Goal: Find specific page/section: Locate item on page

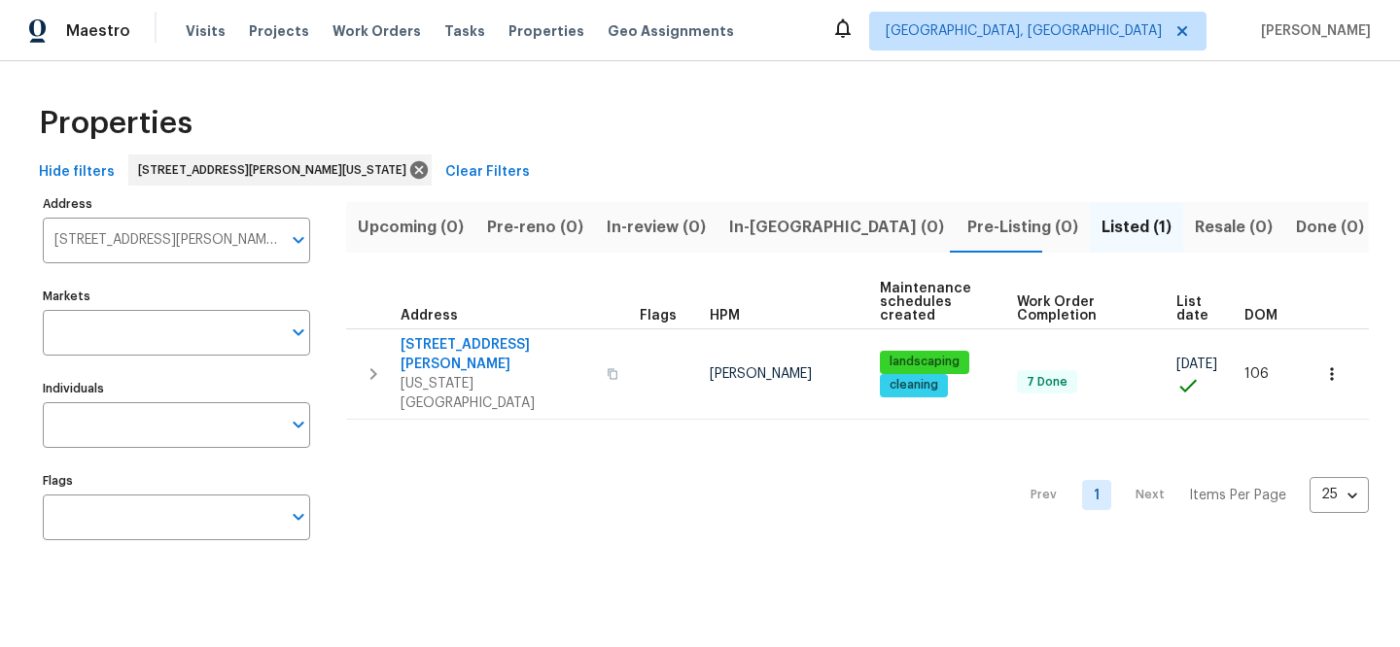
click at [437, 158] on button "Clear Filters" at bounding box center [487, 173] width 100 height 36
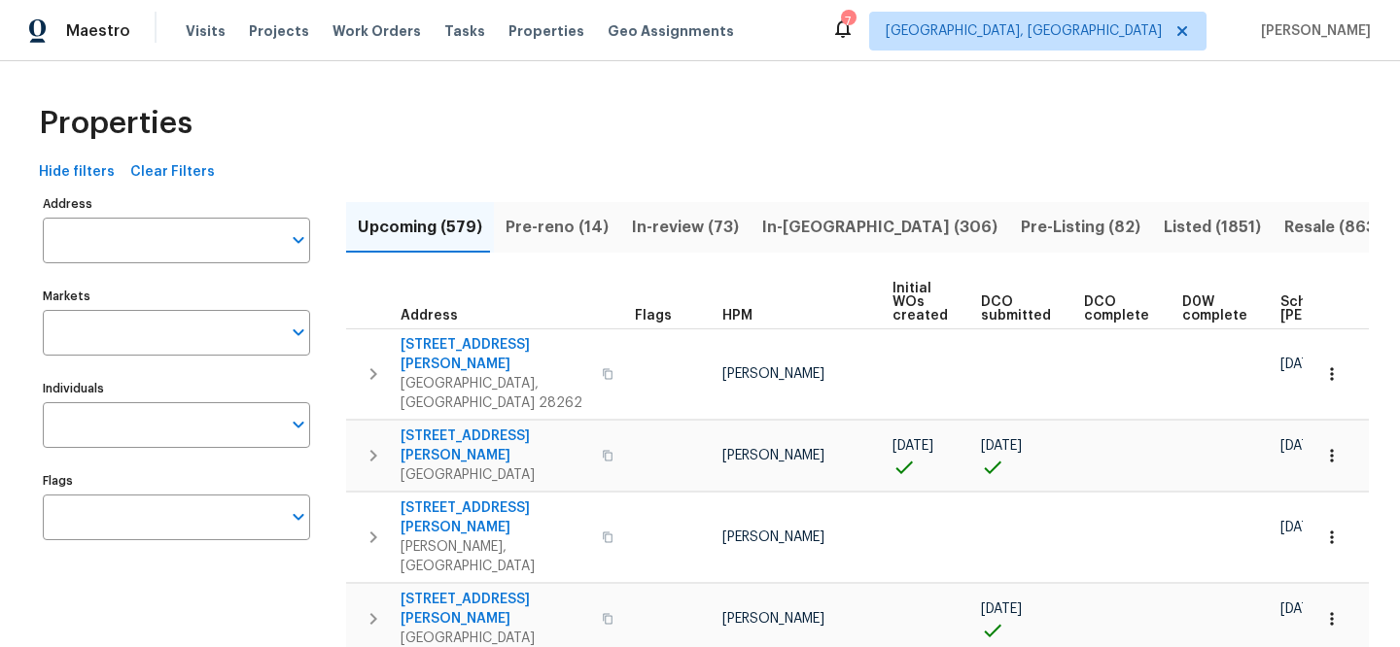
click at [156, 237] on input "Address" at bounding box center [162, 241] width 238 height 46
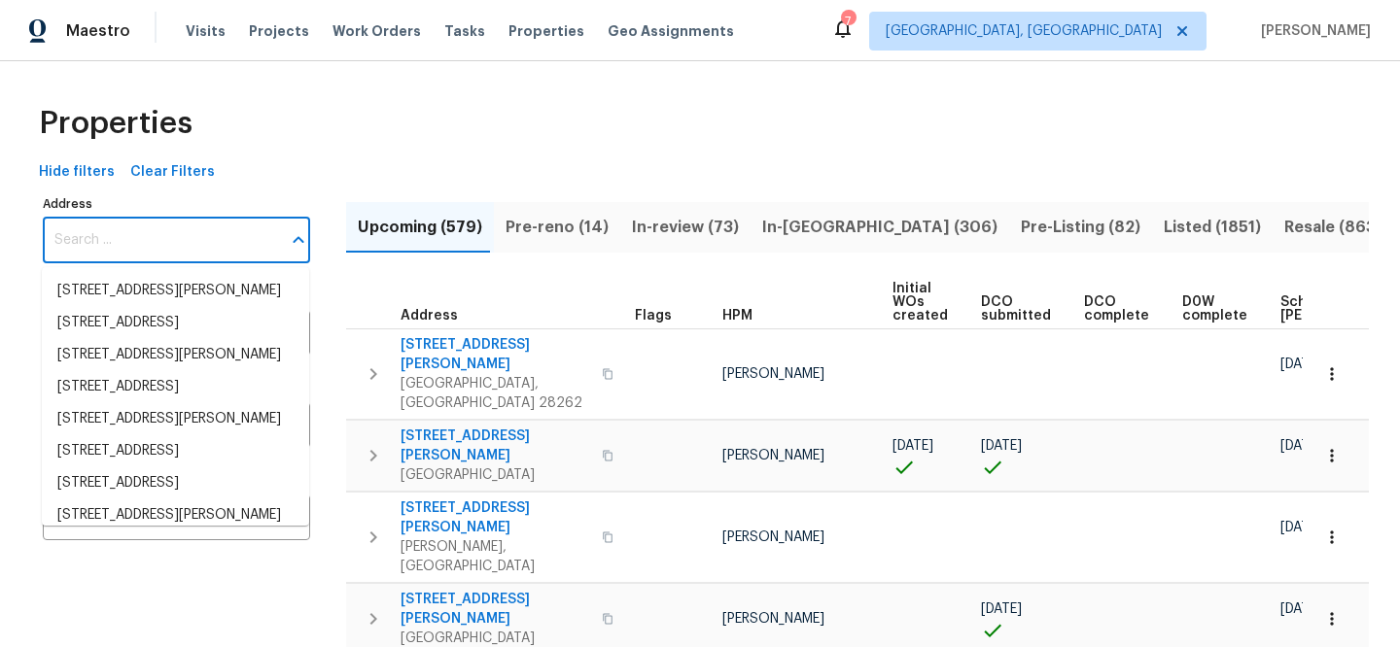
paste input "[STREET_ADDRESS][PERSON_NAME]"
type input "[STREET_ADDRESS][PERSON_NAME]"
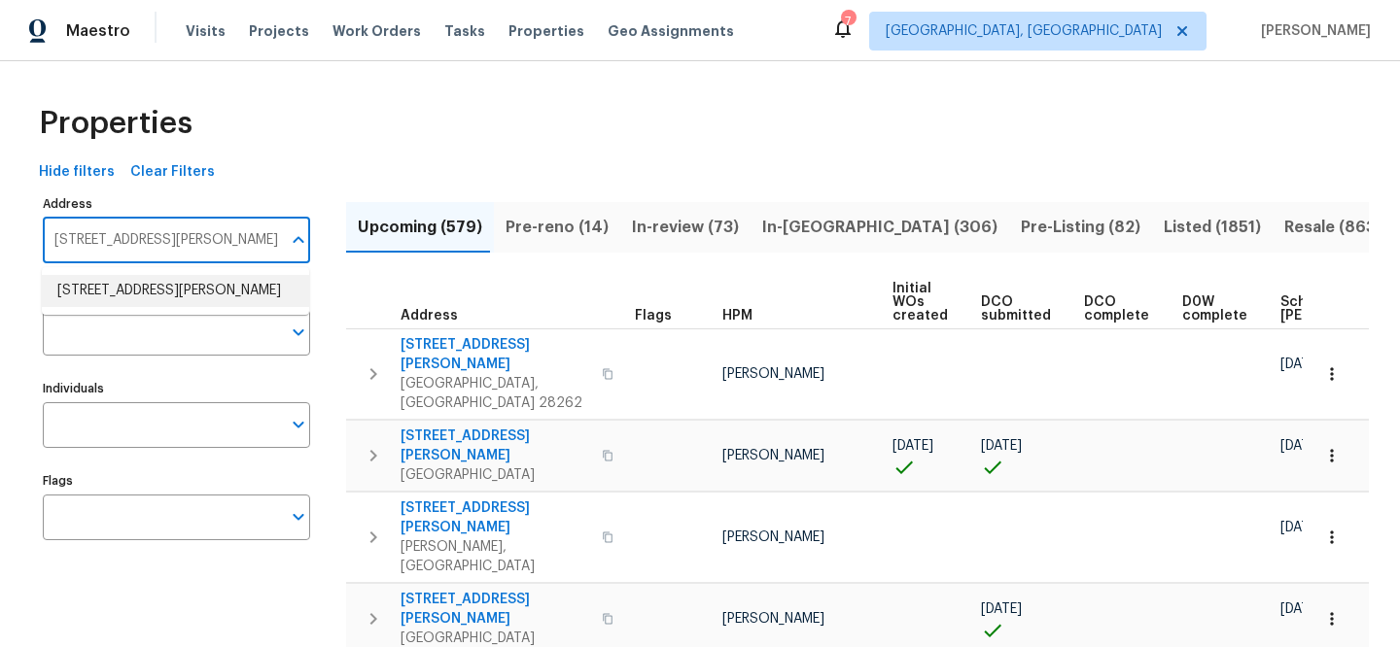
click at [134, 287] on li "6409 Rudd Pl Henrico VA 23231" at bounding box center [175, 291] width 267 height 32
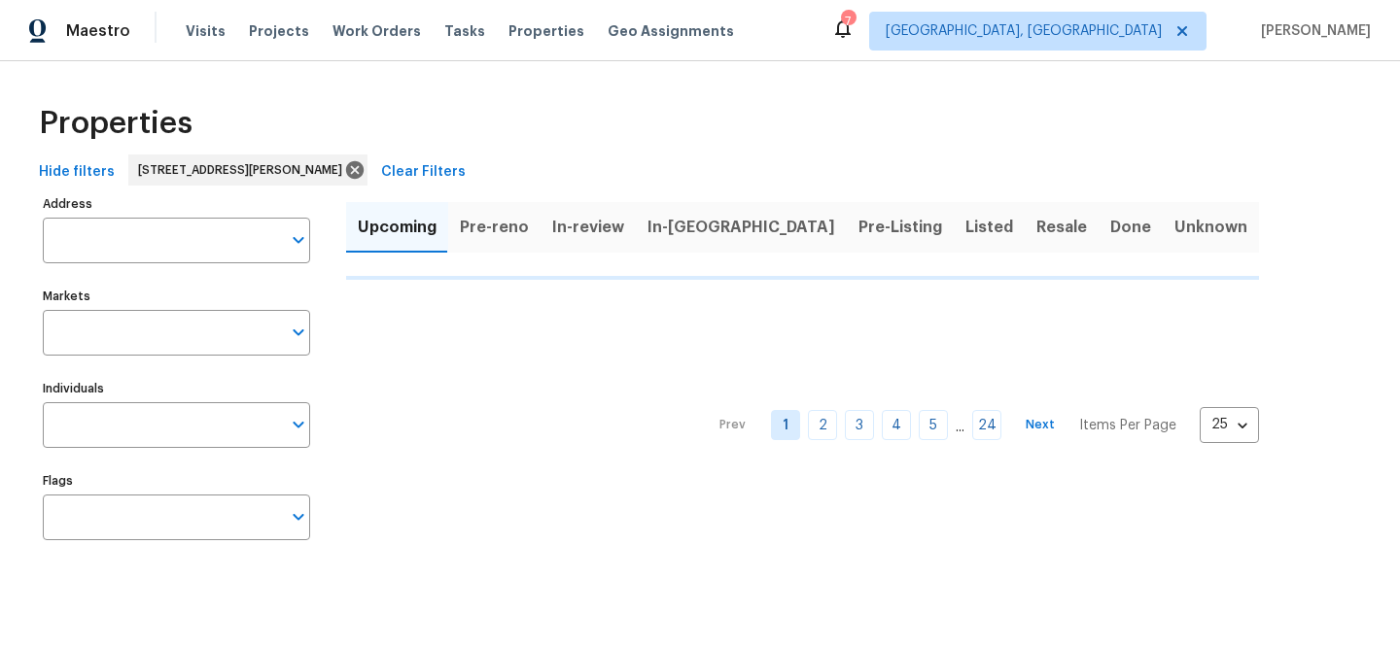
type input "6409 Rudd Pl Henrico VA 23231"
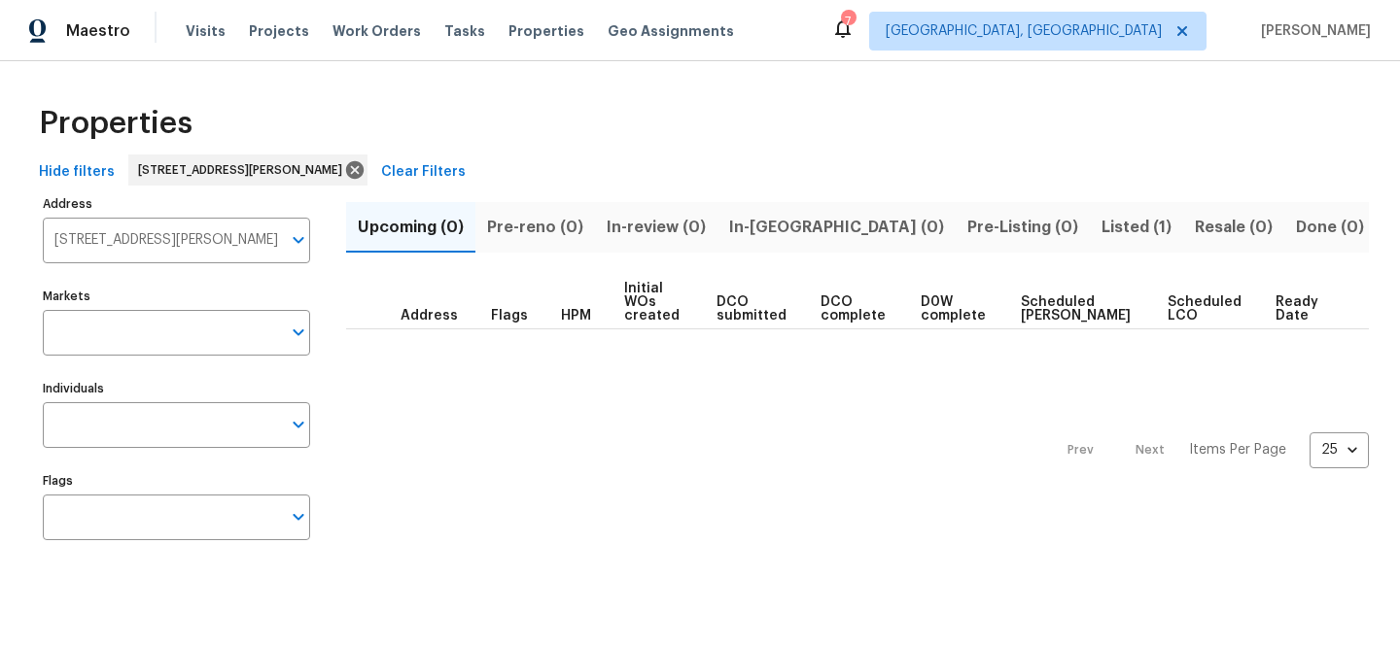
click at [1101, 236] on span "Listed (1)" at bounding box center [1136, 227] width 70 height 27
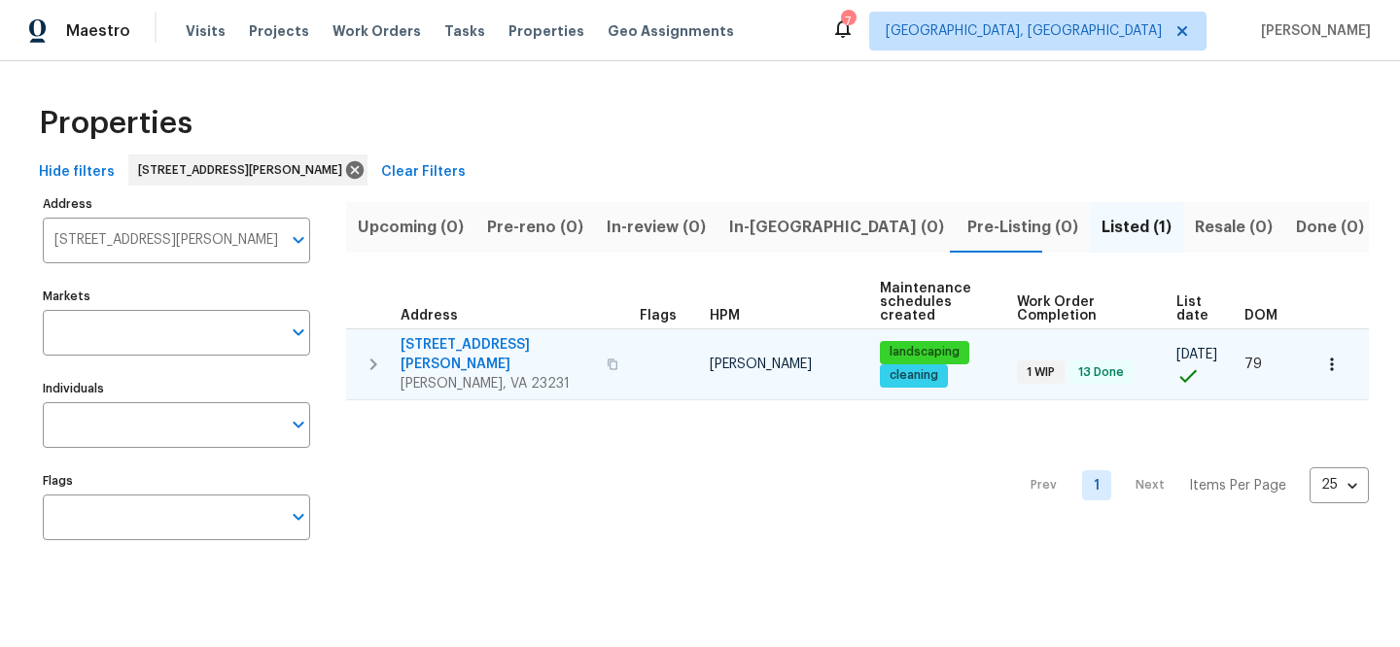
click at [450, 338] on span "[STREET_ADDRESS][PERSON_NAME]" at bounding box center [497, 354] width 194 height 39
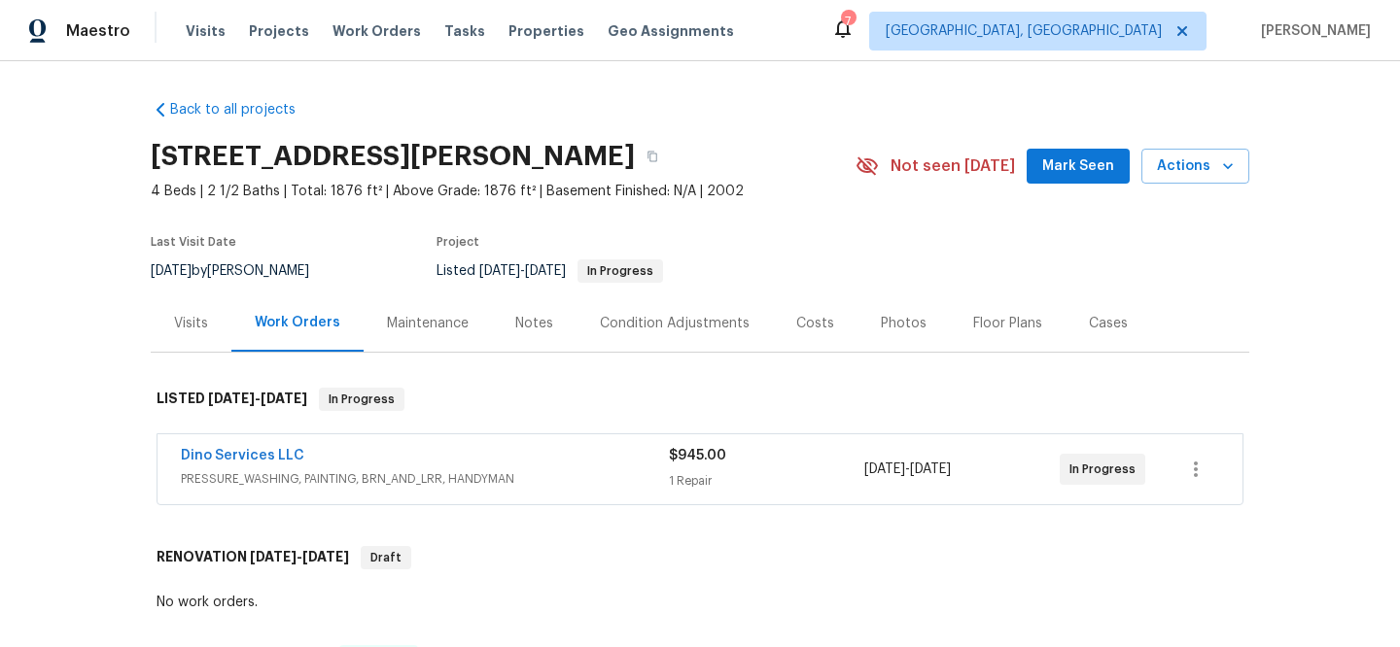
click at [191, 330] on div "Visits" at bounding box center [191, 323] width 34 height 19
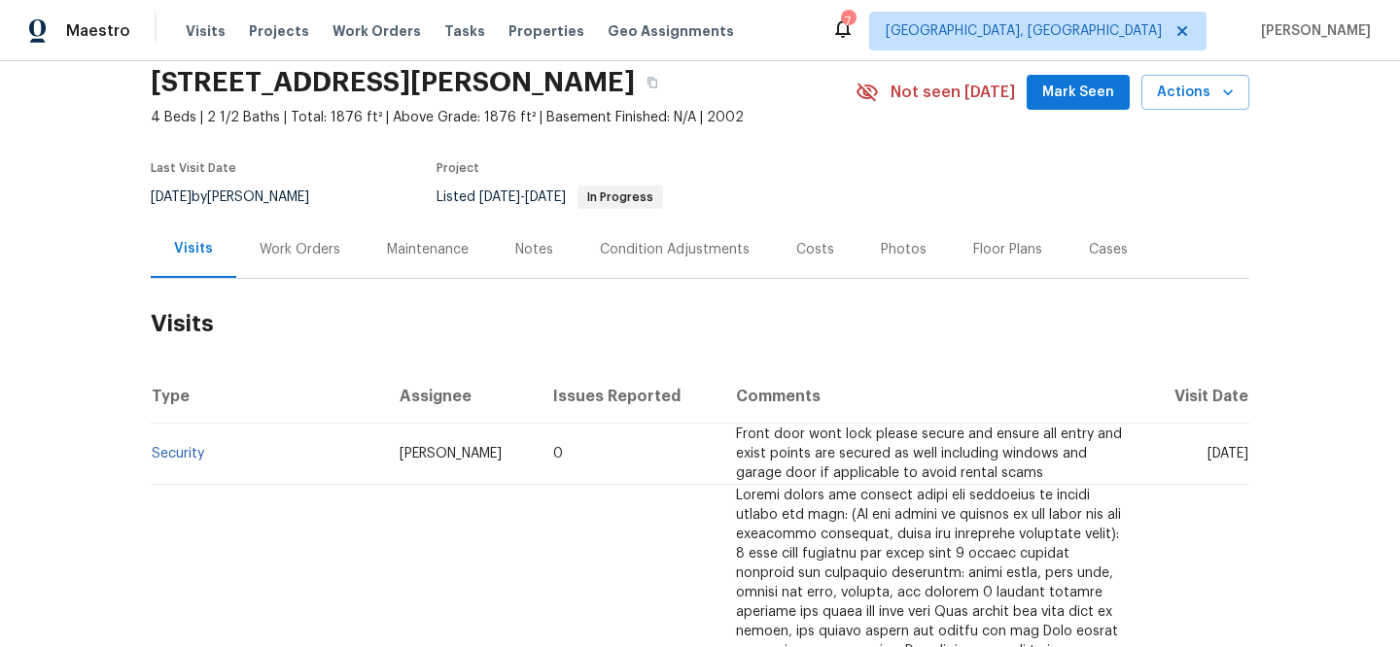
scroll to position [76, 0]
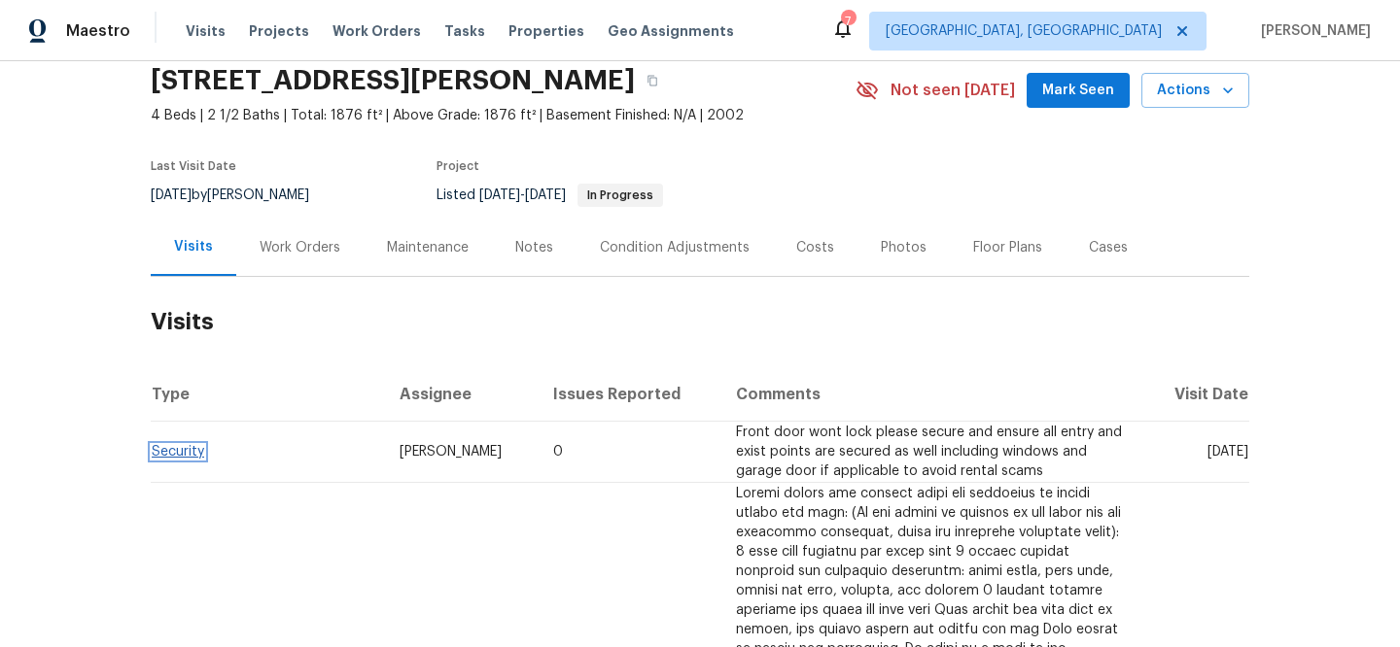
click at [185, 448] on link "Security" at bounding box center [178, 452] width 52 height 14
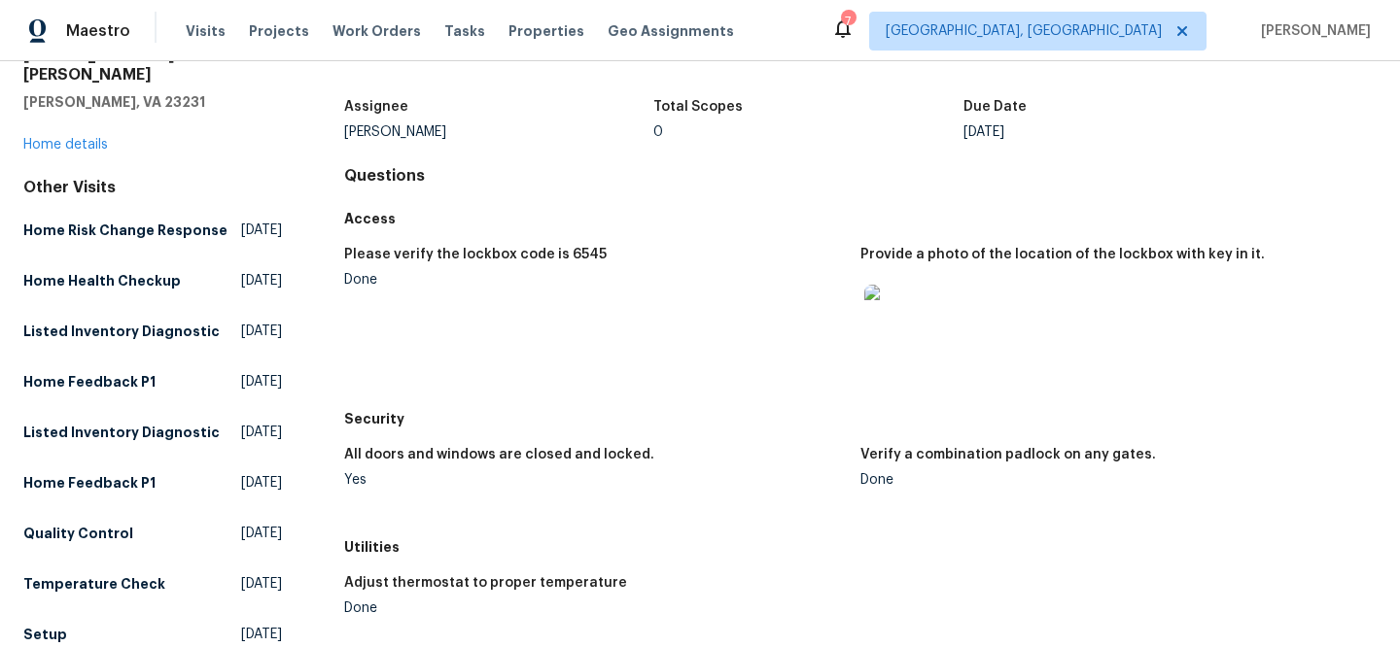
scroll to position [104, 0]
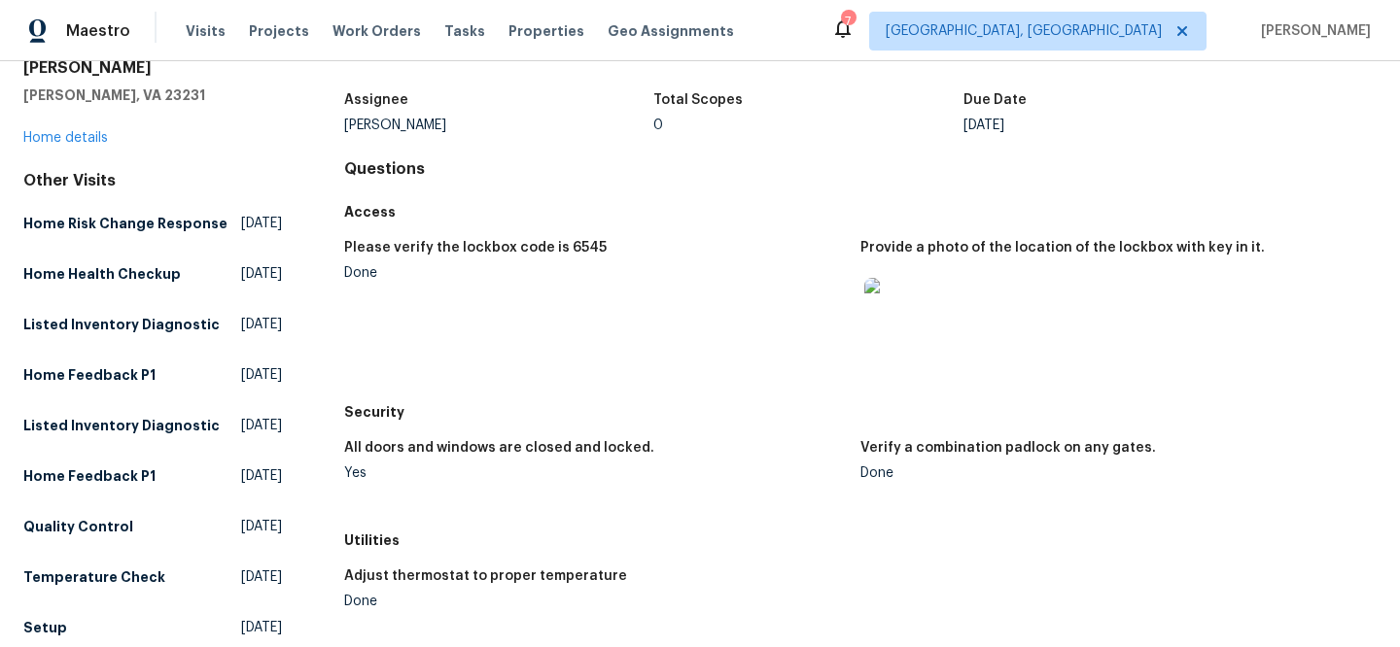
click at [914, 313] on img at bounding box center [895, 309] width 62 height 62
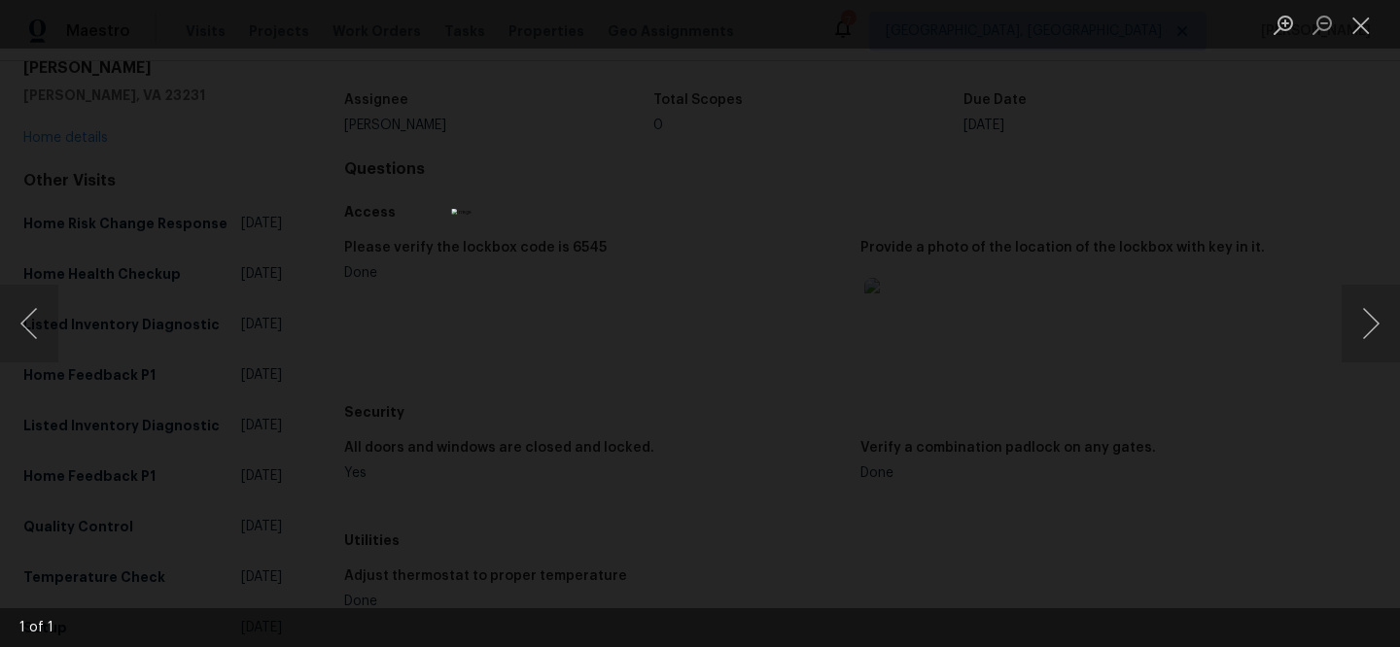
click at [1017, 400] on div "Lightbox" at bounding box center [700, 323] width 1400 height 647
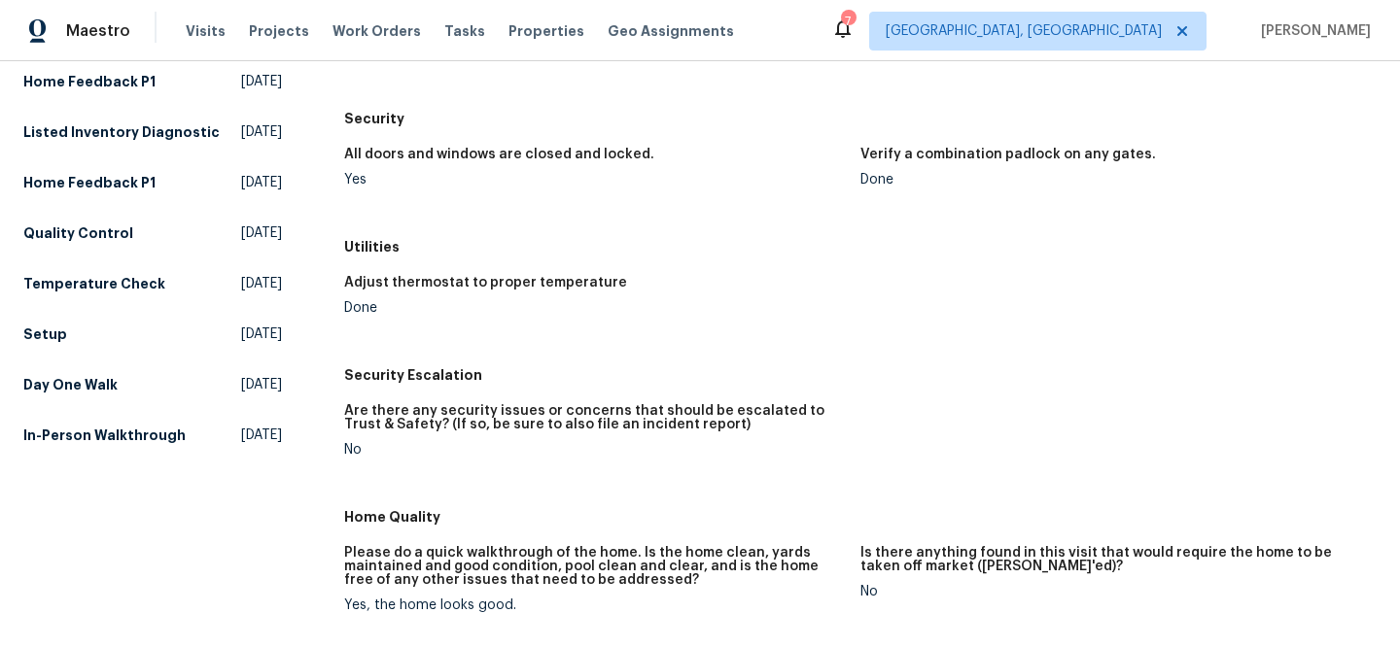
scroll to position [0, 0]
